Goal: Transaction & Acquisition: Purchase product/service

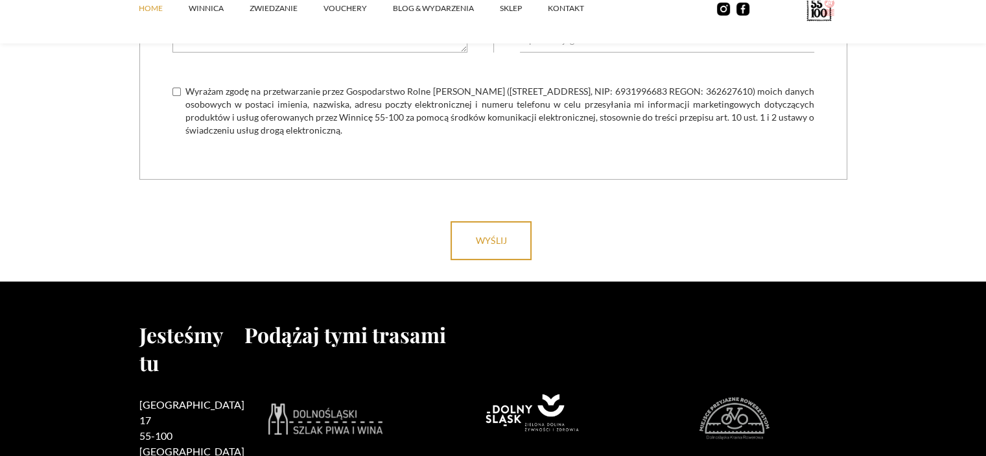
scroll to position [5185, 0]
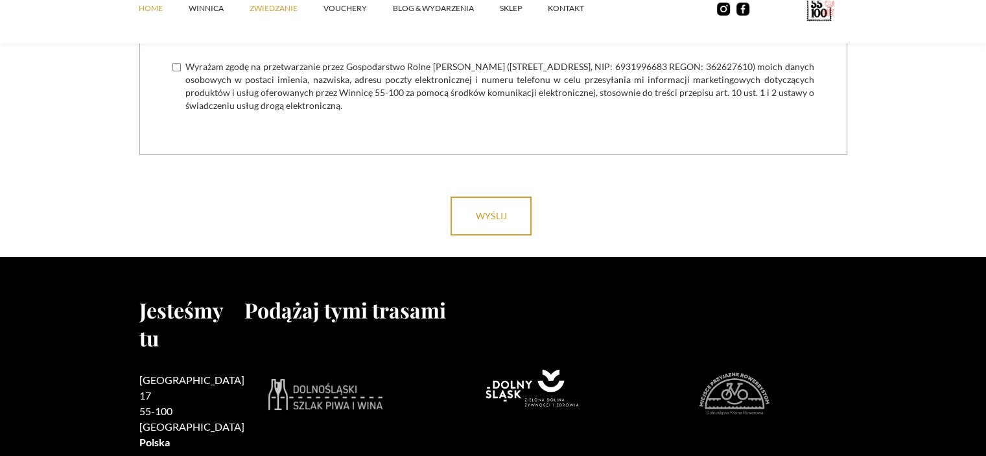
click at [259, 10] on link "ZWIEDZANIE" at bounding box center [287, 8] width 74 height 39
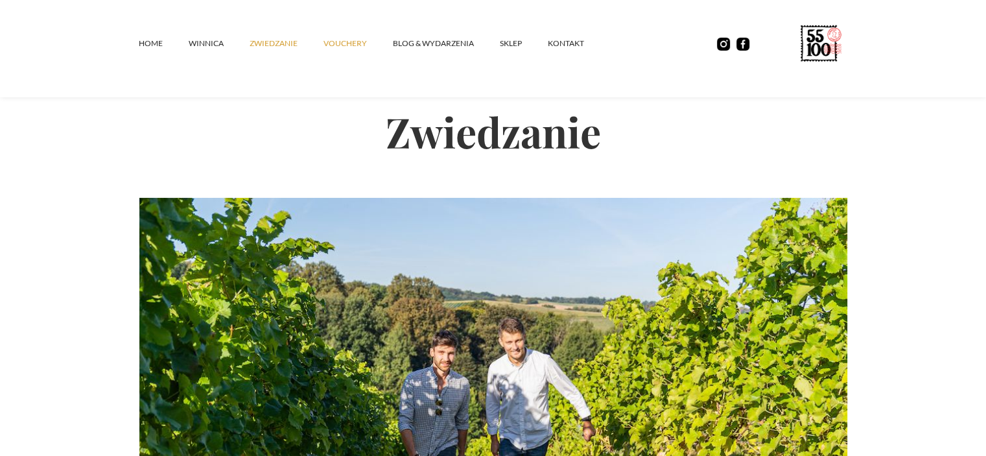
click at [330, 45] on link "vouchery" at bounding box center [357, 43] width 69 height 39
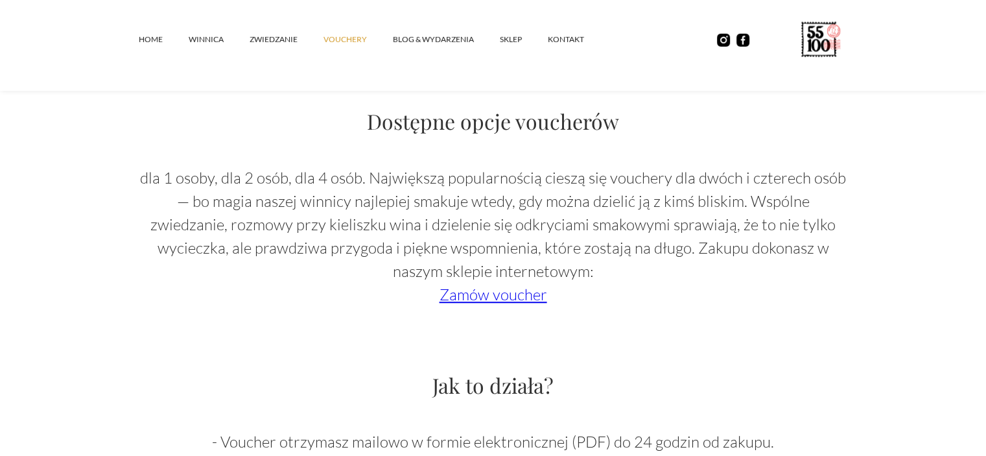
scroll to position [907, 0]
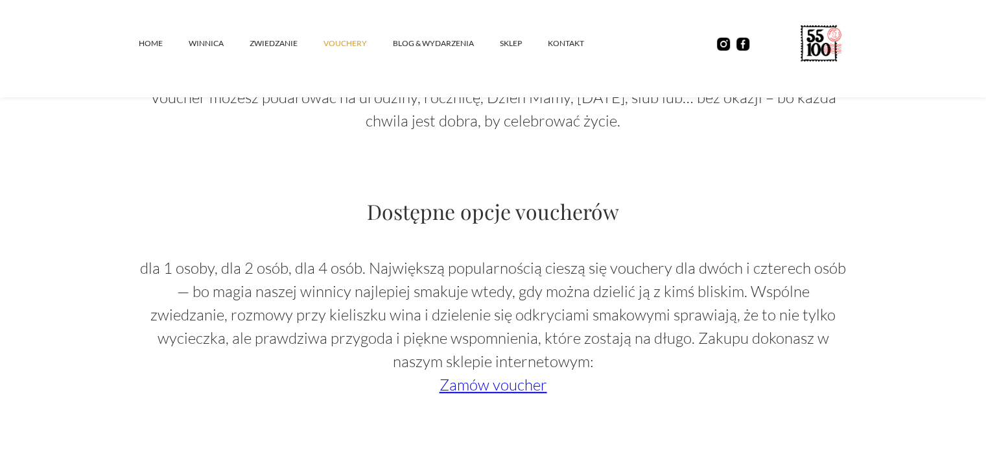
click at [513, 393] on p "‍ dla 1 osoby, dla 2 osób, dla 4 osób. Największą popularnością cieszą się vouc…" at bounding box center [493, 326] width 708 height 140
click at [513, 388] on link "Zamów voucher" at bounding box center [493, 384] width 108 height 19
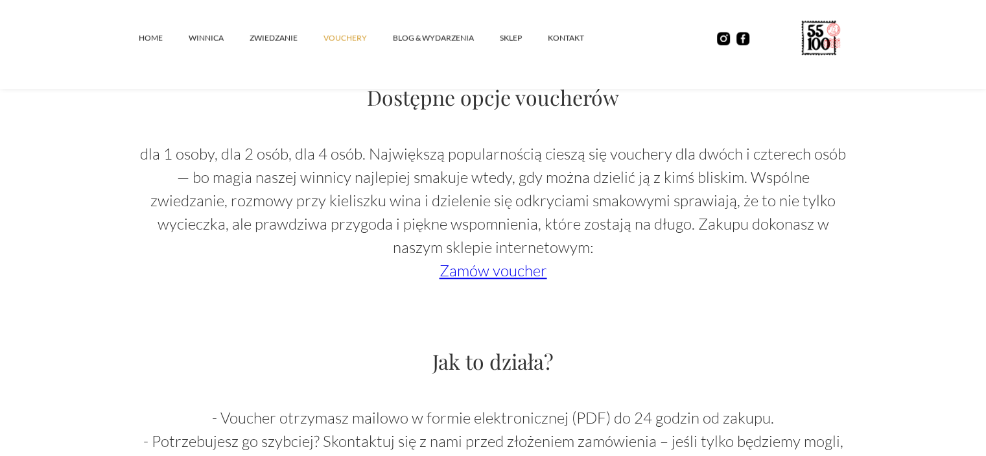
scroll to position [1037, 0]
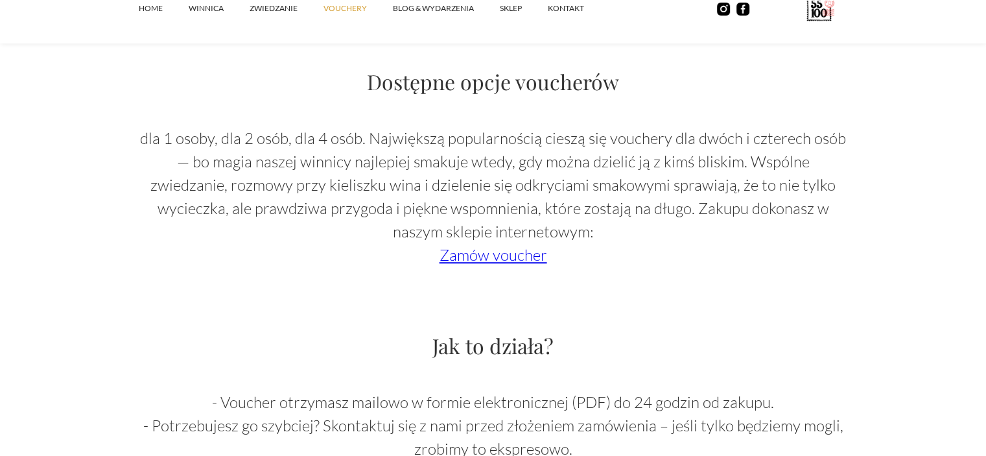
click at [495, 252] on link "Zamów voucher" at bounding box center [493, 254] width 108 height 19
